Goal: Check status: Check status

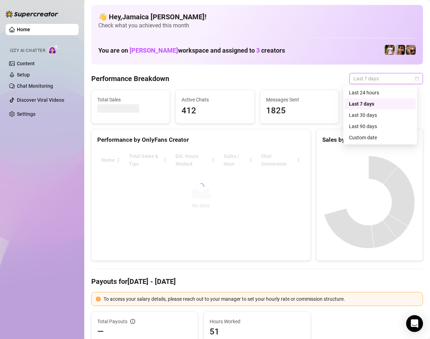
click at [381, 83] on span "Last 7 days" at bounding box center [386, 78] width 65 height 11
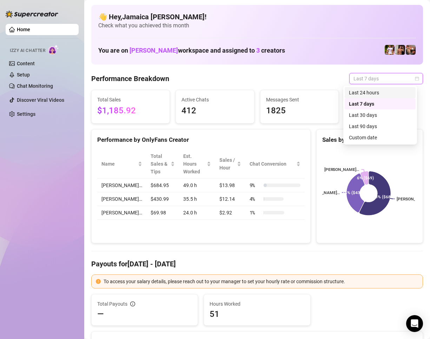
click at [387, 92] on div "Last 24 hours" at bounding box center [380, 93] width 63 height 8
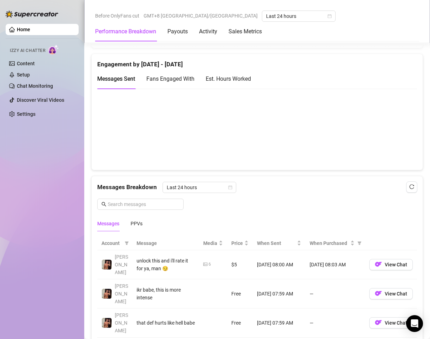
scroll to position [562, 0]
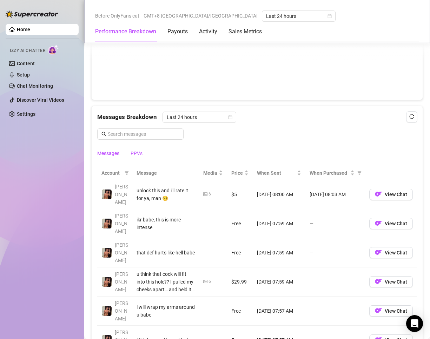
click at [138, 156] on div "PPVs" at bounding box center [137, 154] width 12 height 8
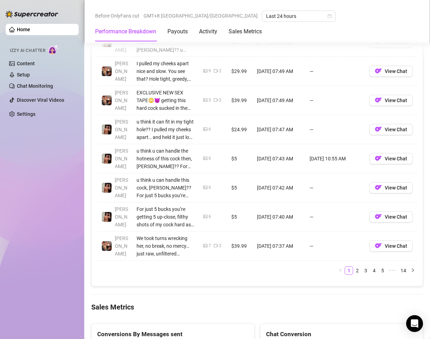
scroll to position [808, 0]
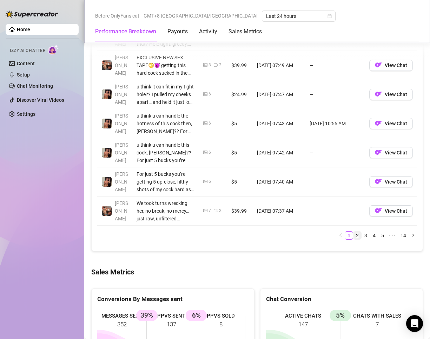
click at [354, 232] on link "2" at bounding box center [358, 236] width 8 height 8
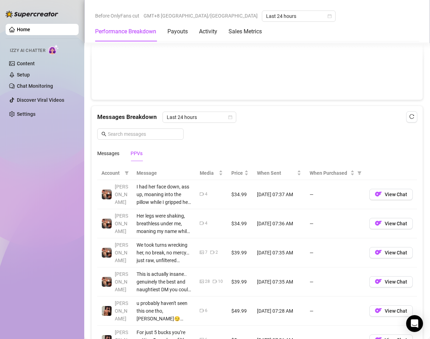
scroll to position [773, 0]
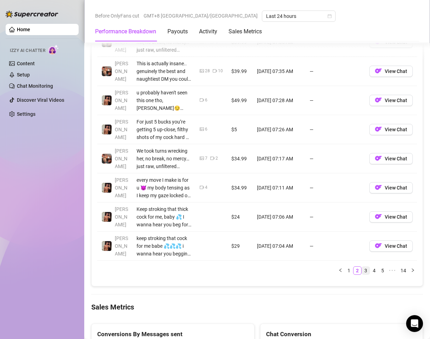
click at [362, 270] on link "3" at bounding box center [366, 271] width 8 height 8
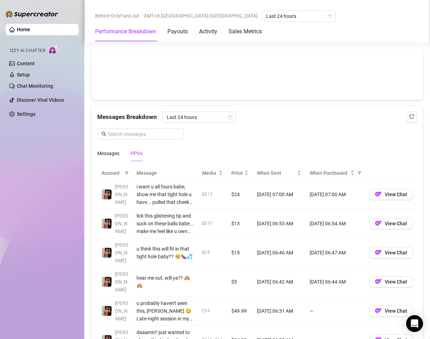
scroll to position [597, 0]
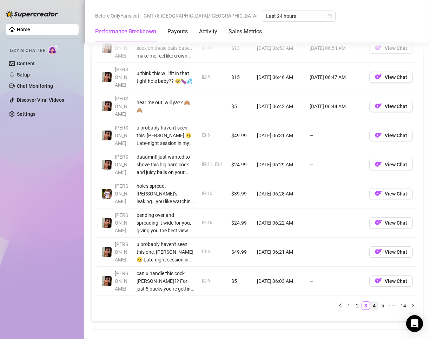
click at [371, 302] on link "4" at bounding box center [375, 306] width 8 height 8
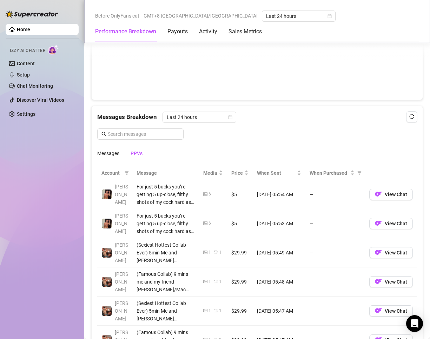
scroll to position [738, 0]
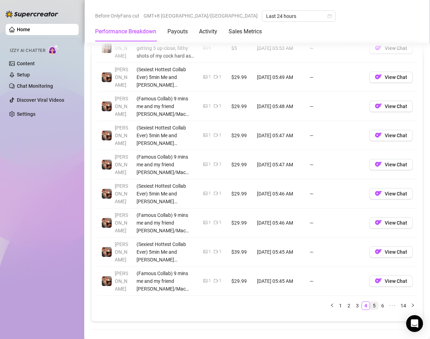
click at [371, 305] on link "5" at bounding box center [375, 306] width 8 height 8
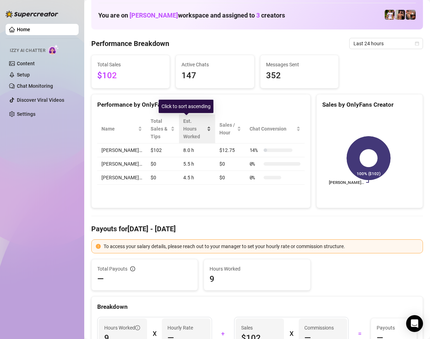
scroll to position [0, 0]
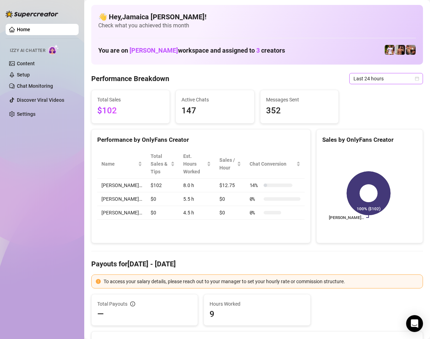
click at [368, 82] on span "Last 24 hours" at bounding box center [386, 78] width 65 height 11
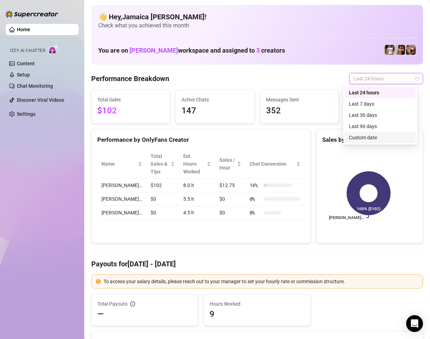
click at [375, 136] on div "Custom date" at bounding box center [380, 138] width 63 height 8
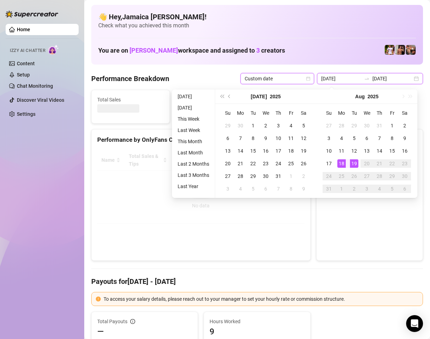
click at [348, 78] on input "[DATE]" at bounding box center [342, 79] width 40 height 8
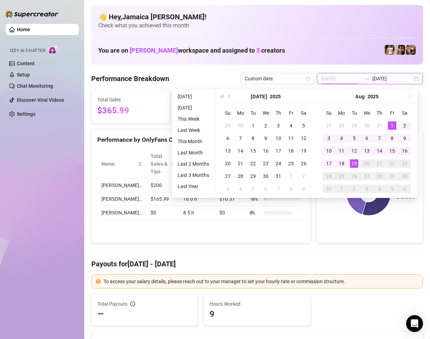
type input "[DATE]"
click at [389, 124] on div "1" at bounding box center [392, 126] width 8 height 8
type input "[DATE]"
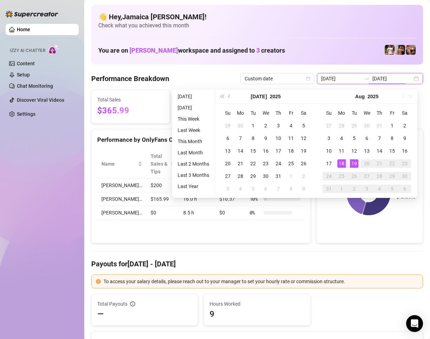
type input "[DATE]"
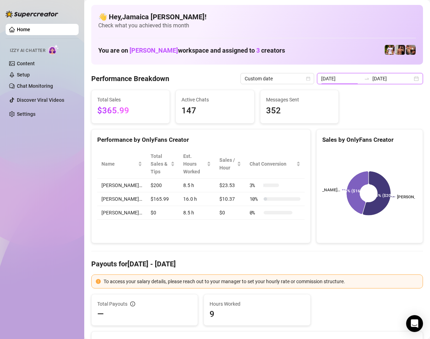
click at [345, 79] on input "[DATE]" at bounding box center [342, 79] width 40 height 8
click at [350, 79] on input "[DATE]" at bounding box center [342, 79] width 40 height 8
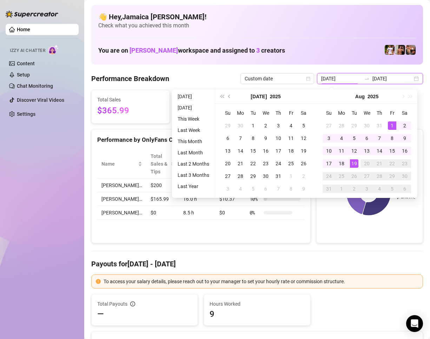
type input "[DATE]"
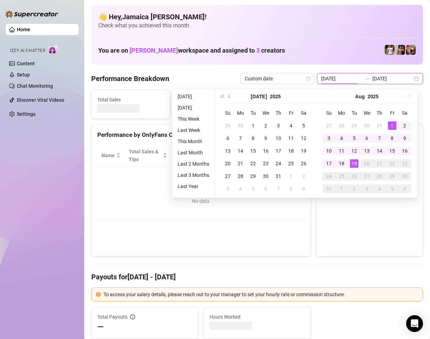
type input "[DATE]"
